Goal: Find specific page/section: Find specific page/section

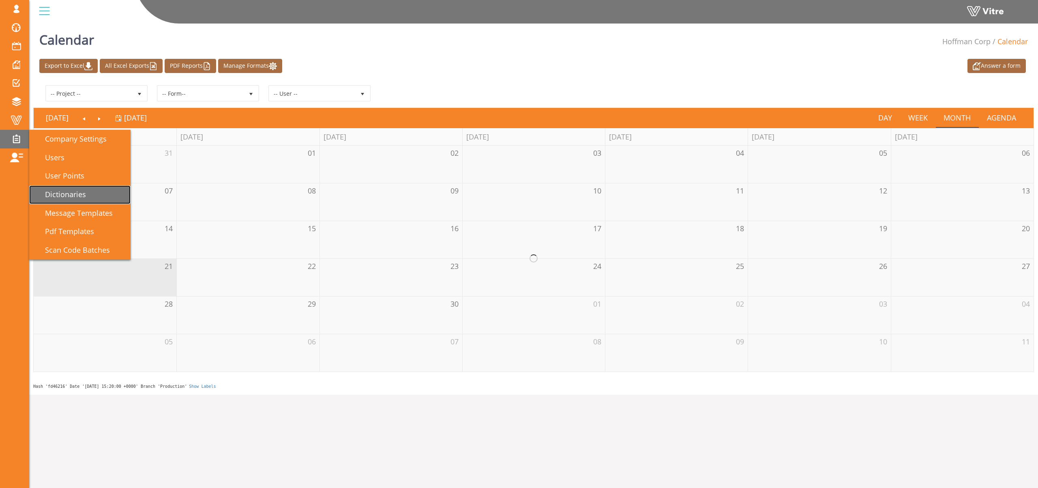
click at [80, 193] on span "Dictionaries" at bounding box center [60, 194] width 51 height 10
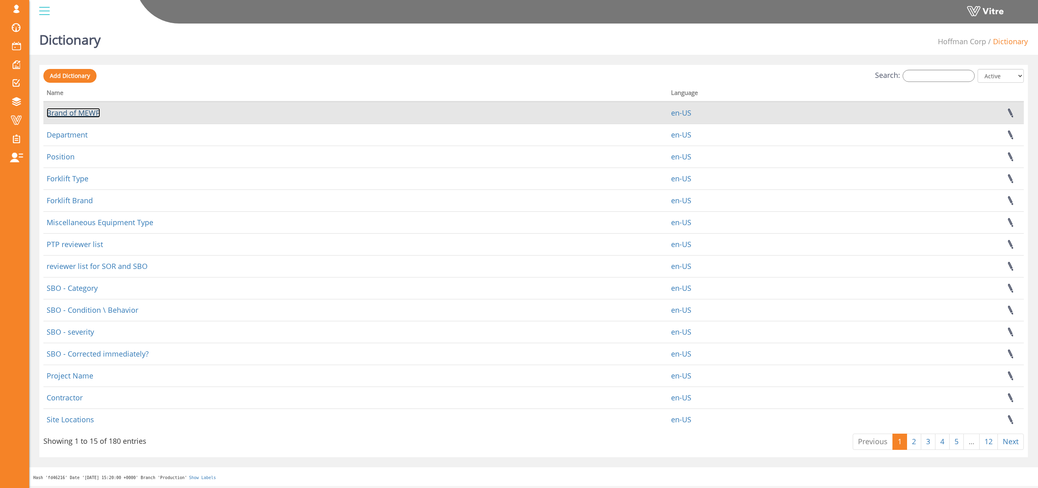
click at [69, 112] on link "Brand of MEWP" at bounding box center [74, 113] width 54 height 10
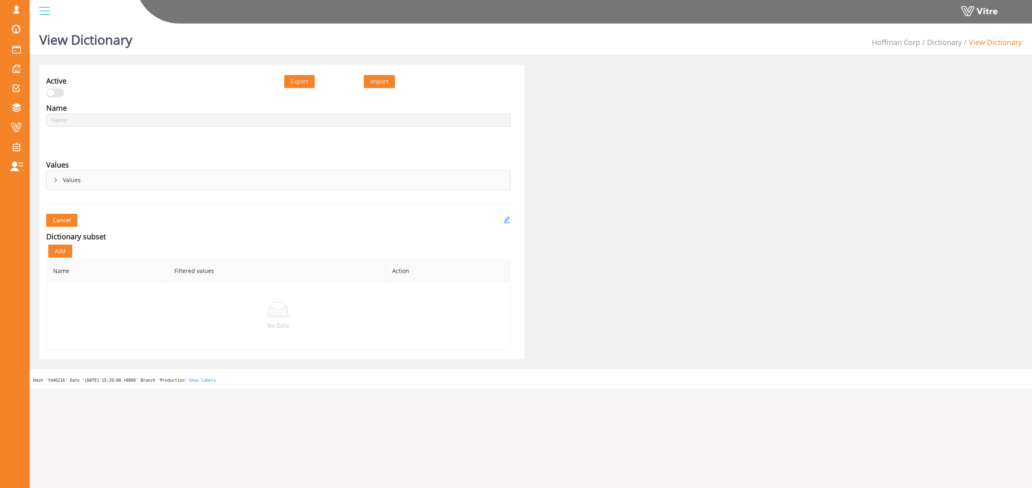
type input "Brand of MEWP"
click at [504, 219] on icon "edit" at bounding box center [506, 219] width 7 height 7
type input "Brand of MEWP"
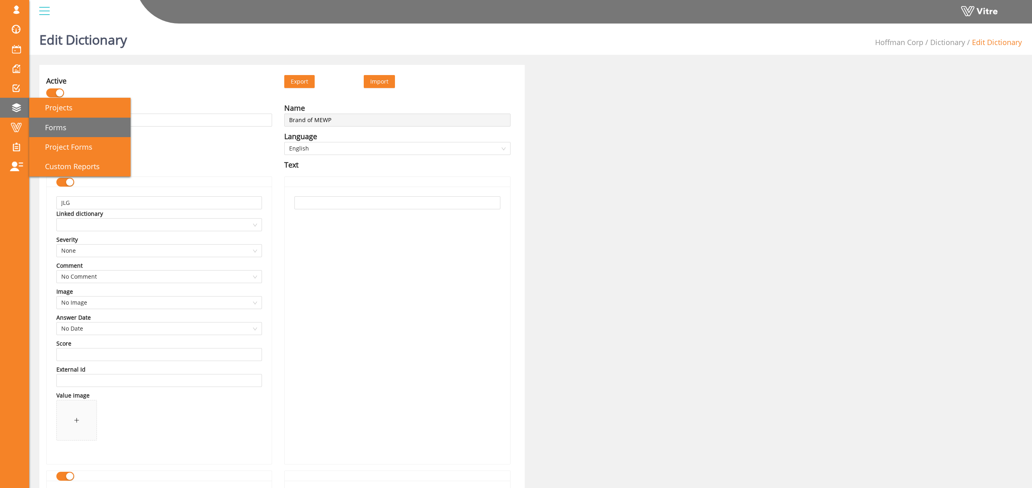
click at [61, 126] on span "Forms" at bounding box center [50, 127] width 31 height 10
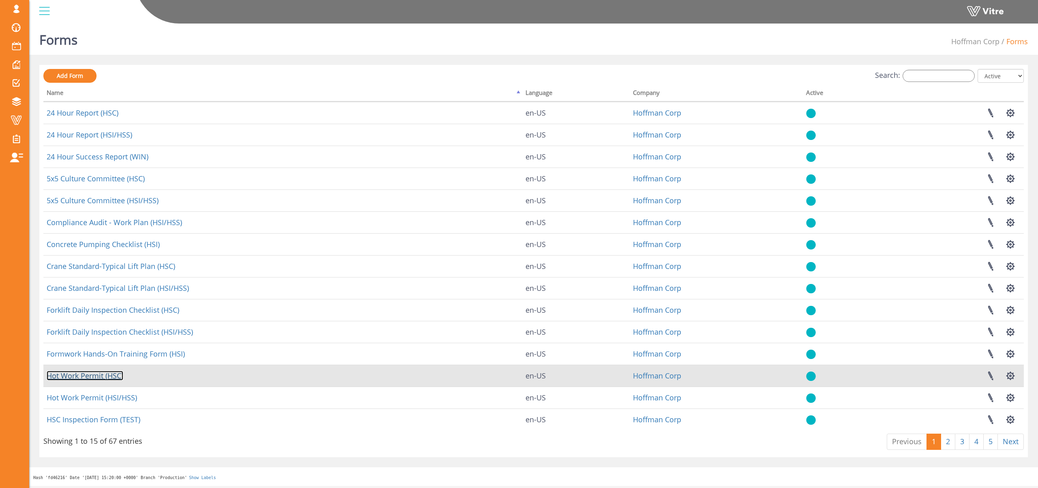
click at [105, 376] on link "Hot Work Permit (HSC)" at bounding box center [85, 376] width 77 height 10
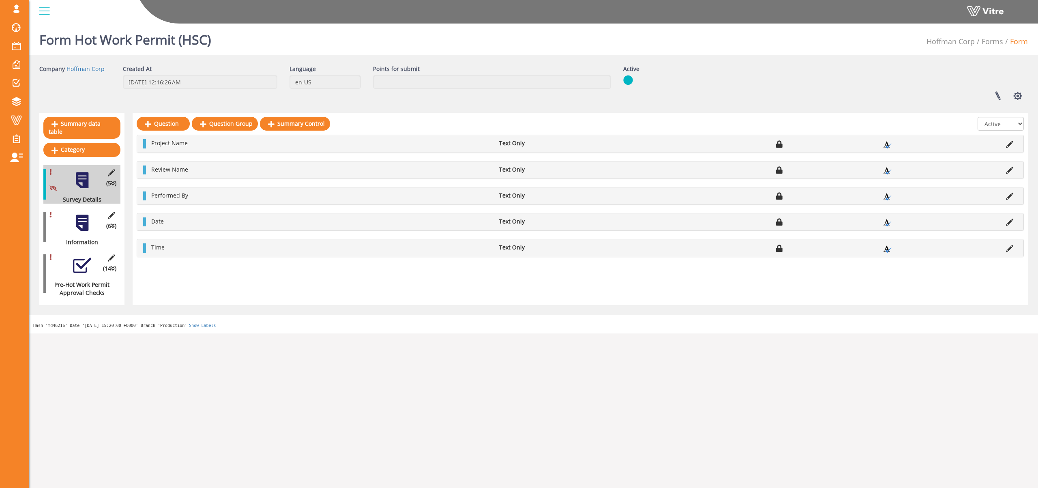
click at [80, 217] on div at bounding box center [82, 223] width 18 height 18
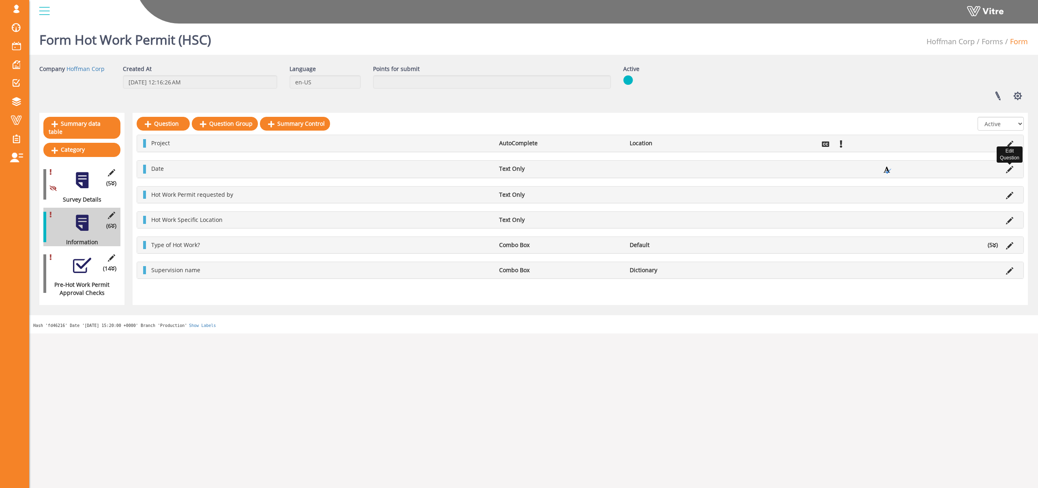
click at [1011, 170] on icon at bounding box center [1009, 169] width 7 height 7
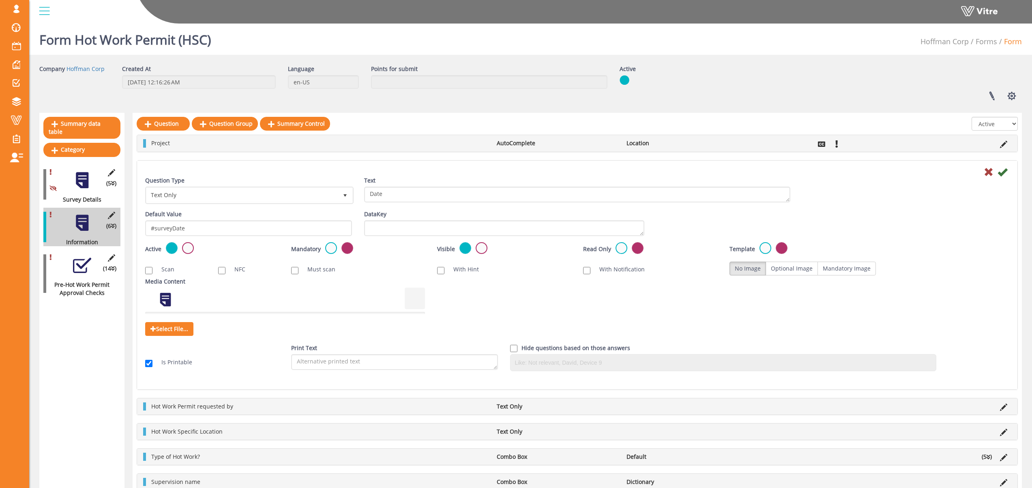
click at [983, 169] on div at bounding box center [577, 172] width 876 height 10
click at [986, 172] on icon at bounding box center [989, 172] width 10 height 10
